Goal: Navigation & Orientation: Find specific page/section

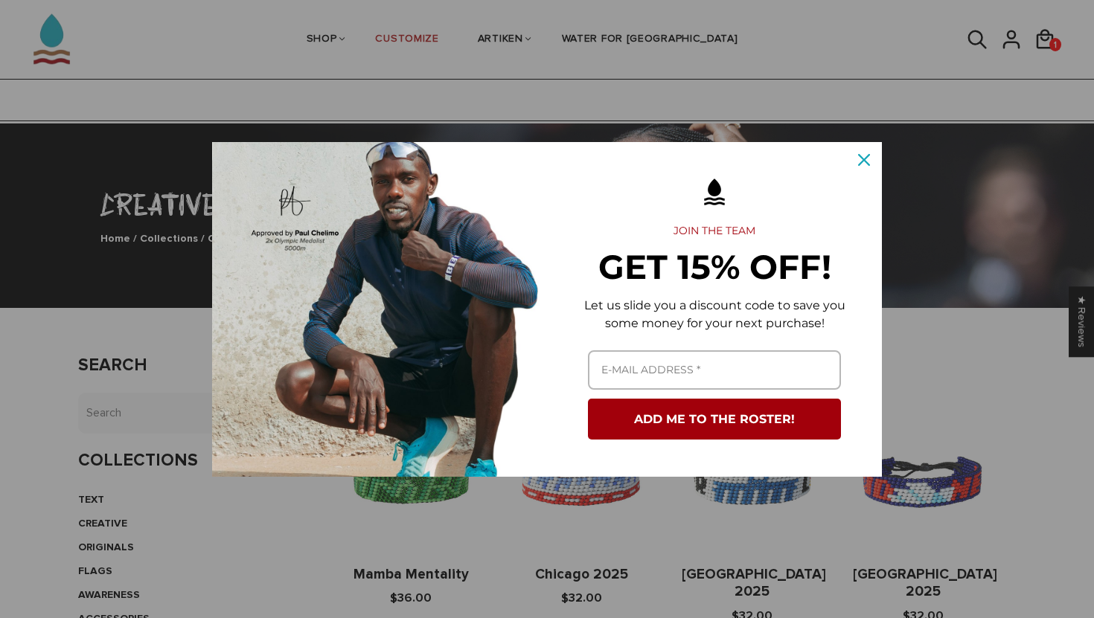
scroll to position [1605, 0]
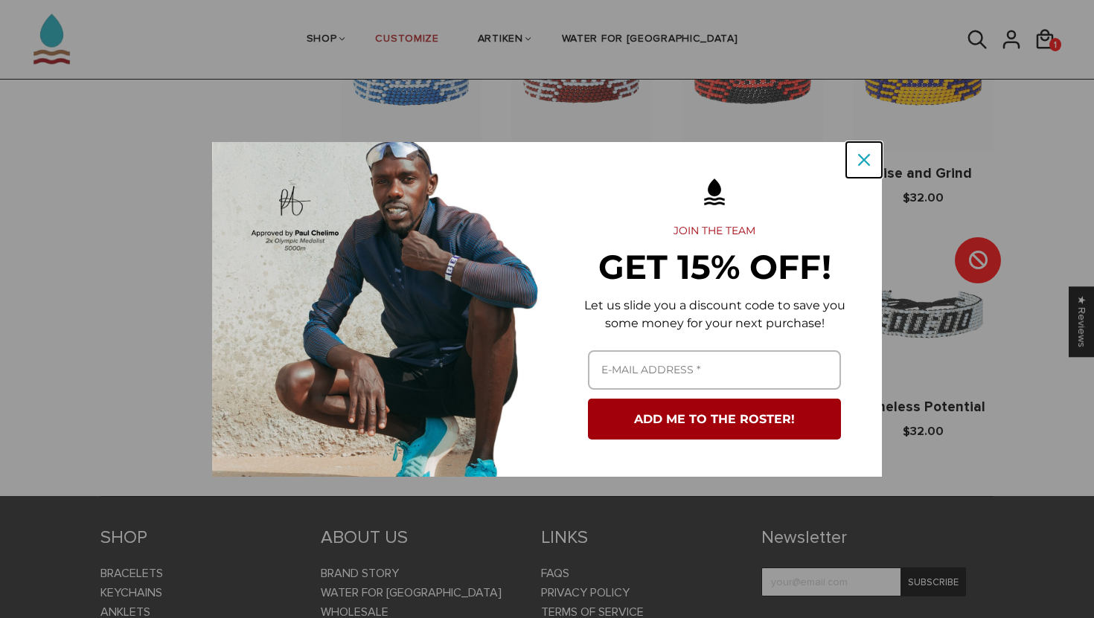
click at [866, 157] on icon "close icon" at bounding box center [864, 160] width 12 height 12
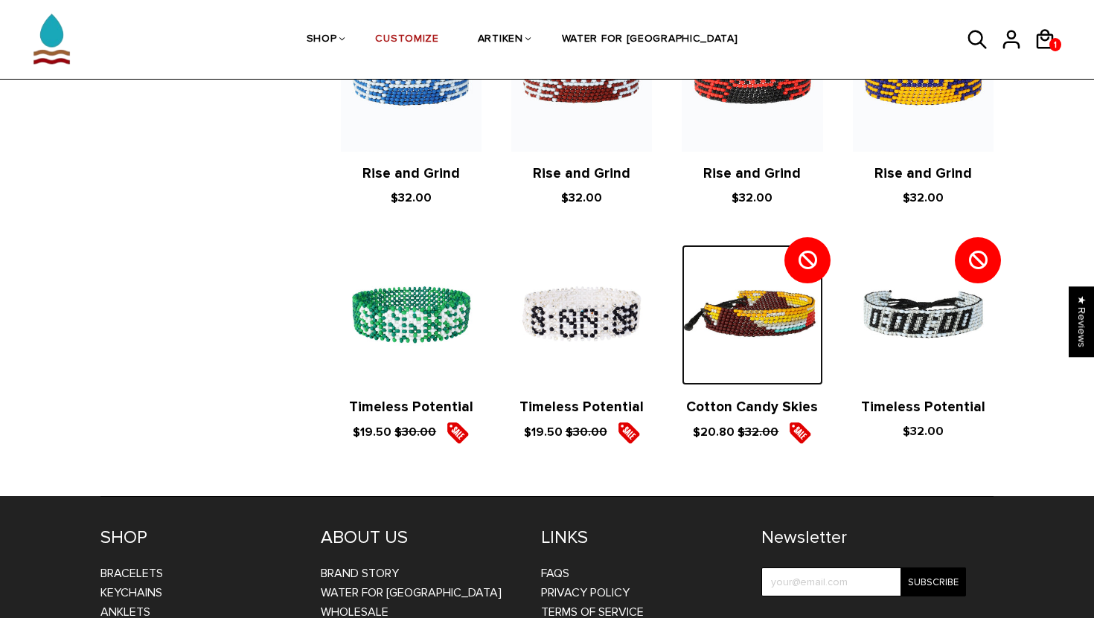
click at [758, 335] on img at bounding box center [752, 315] width 141 height 141
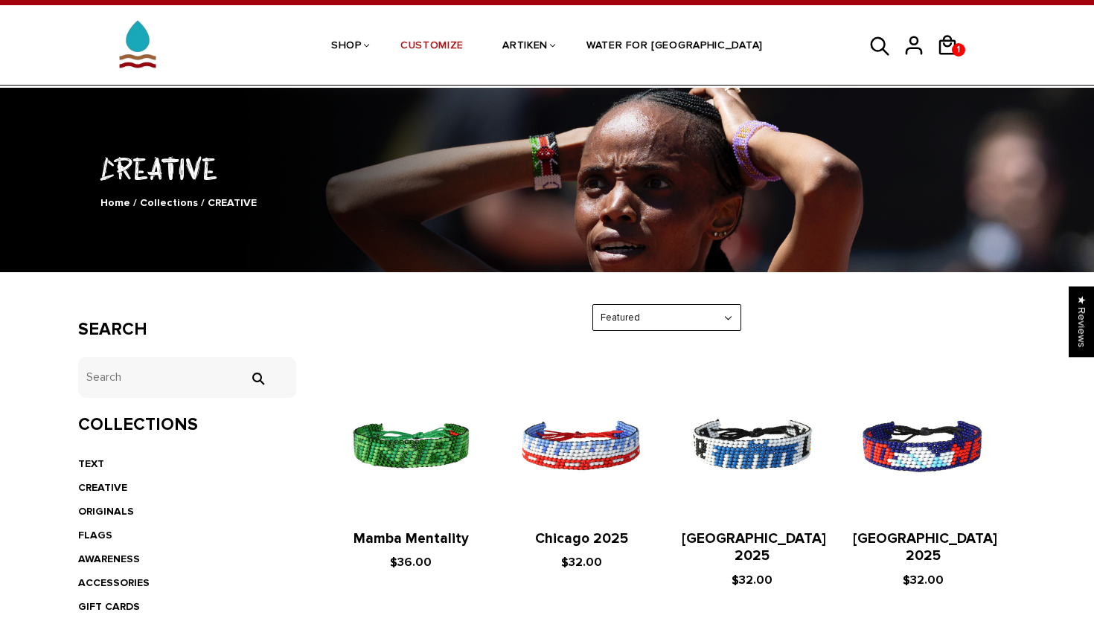
scroll to position [44, 0]
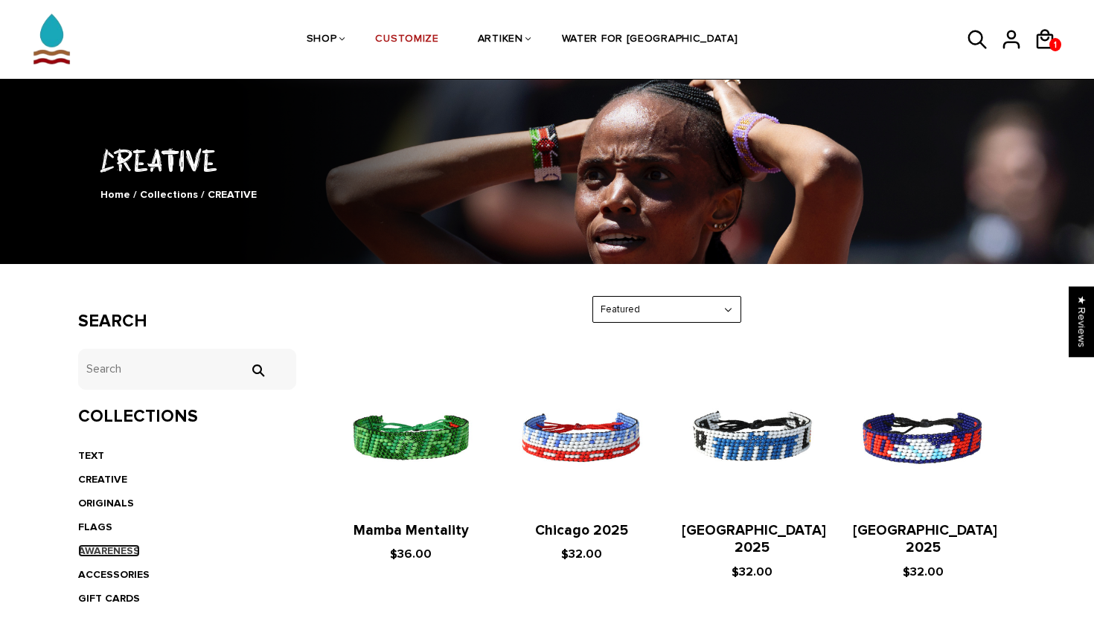
click at [119, 546] on link "AWARENESS" at bounding box center [109, 551] width 62 height 13
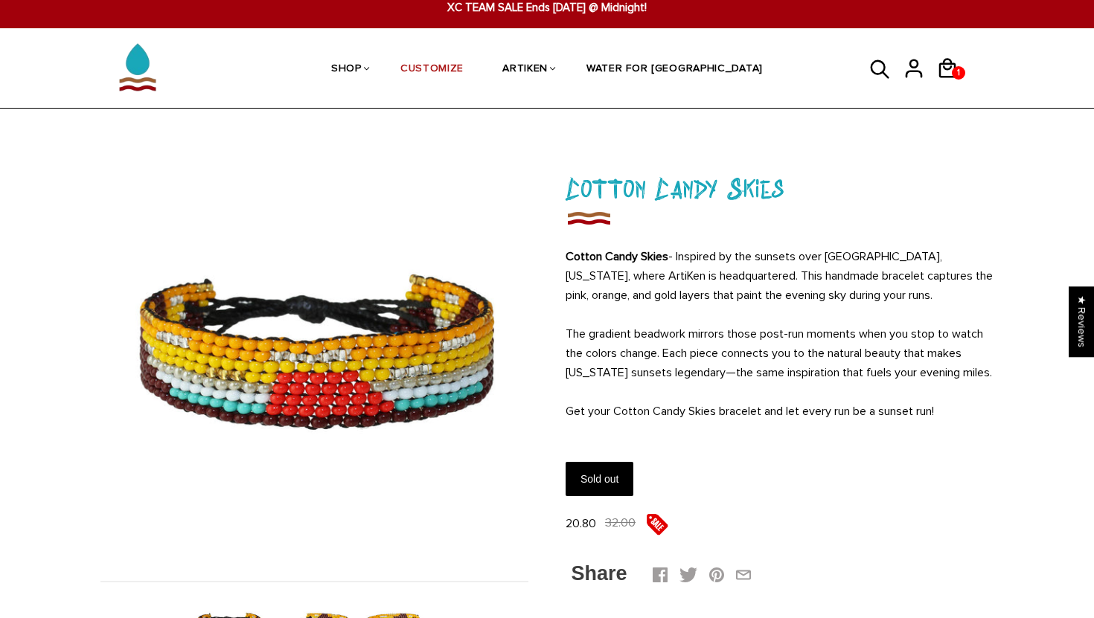
scroll to position [13, 0]
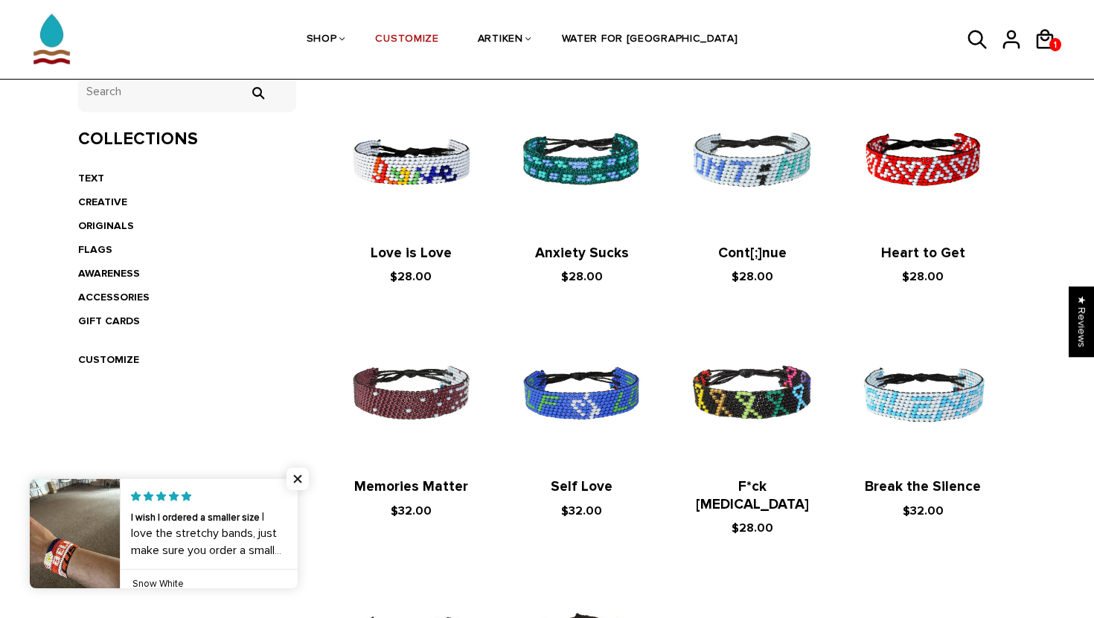
scroll to position [315, 0]
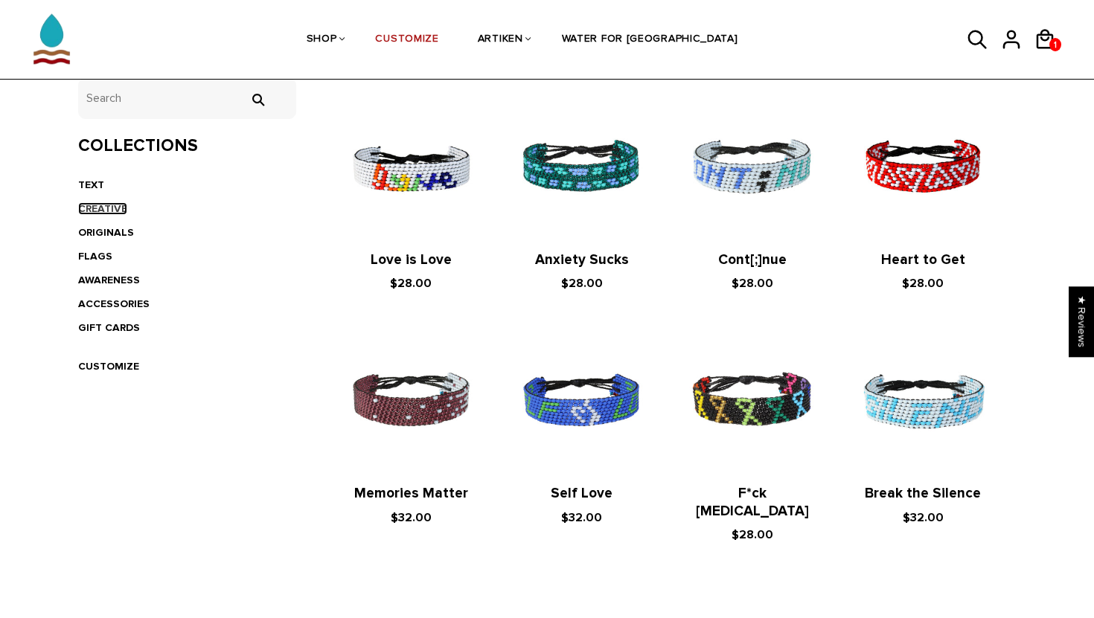
click at [102, 208] on link "CREATIVE" at bounding box center [102, 208] width 49 height 13
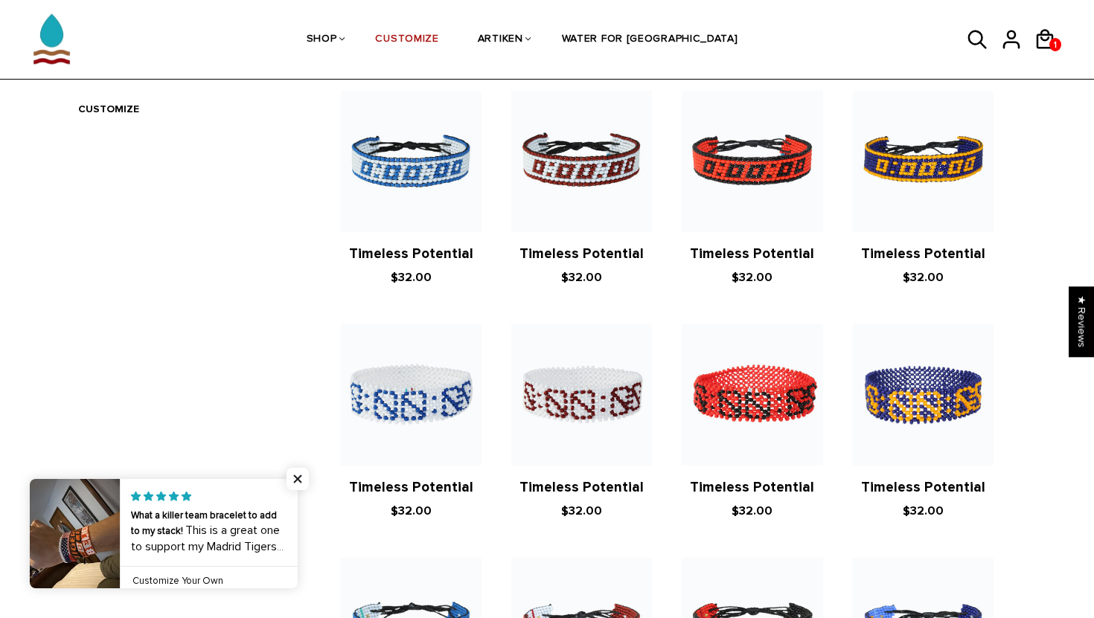
scroll to position [124, 0]
